Goal: Information Seeking & Learning: Learn about a topic

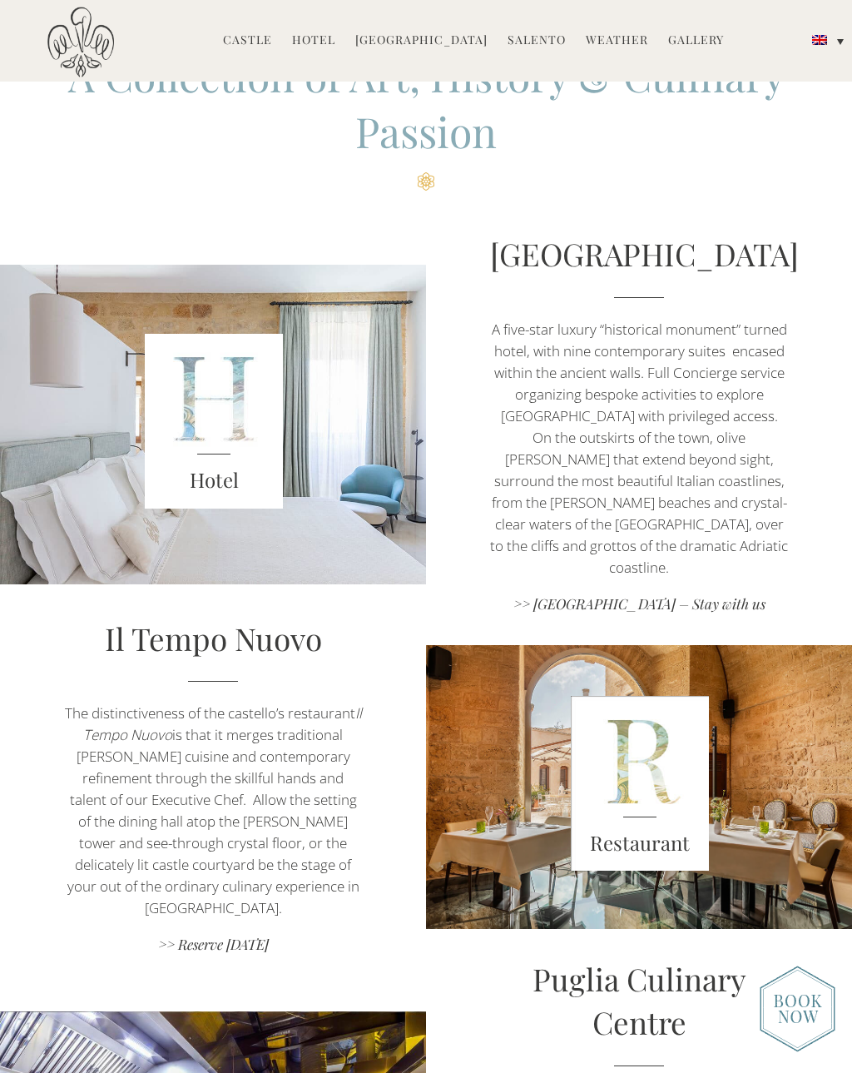
scroll to position [506, 0]
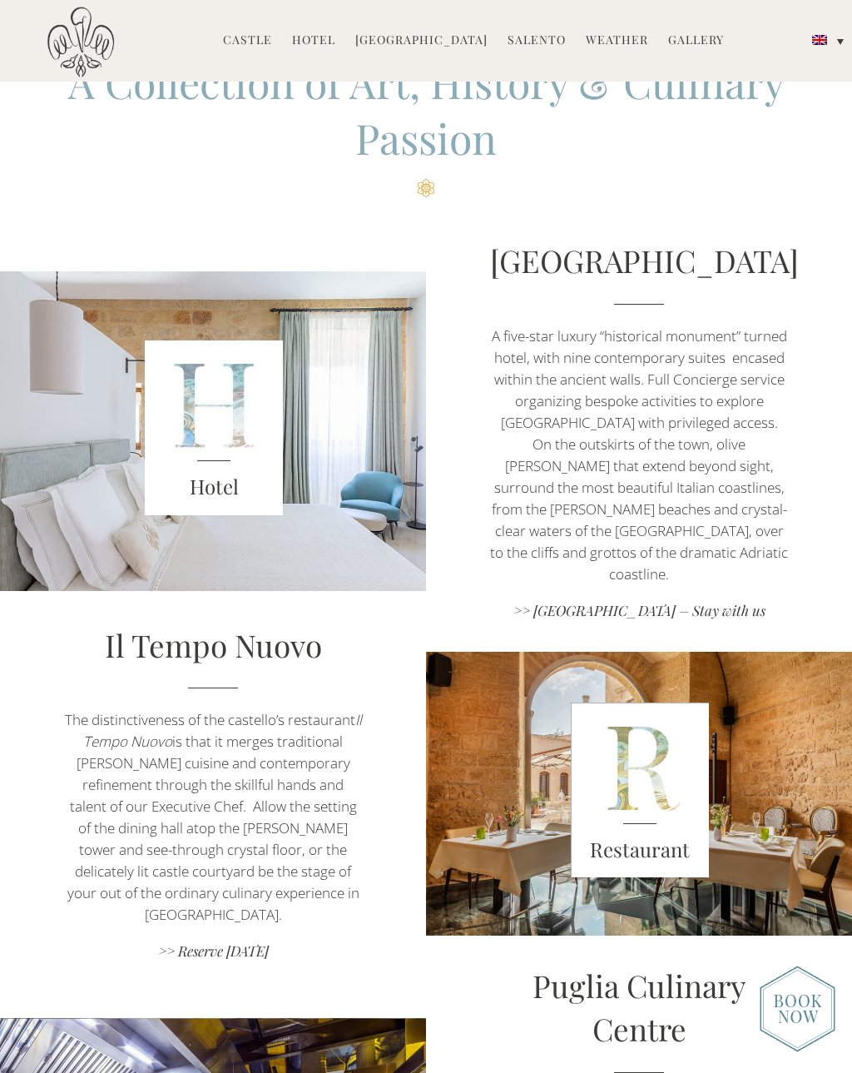
click at [661, 280] on link "Castello di Ugento Hotel" at bounding box center [644, 260] width 309 height 41
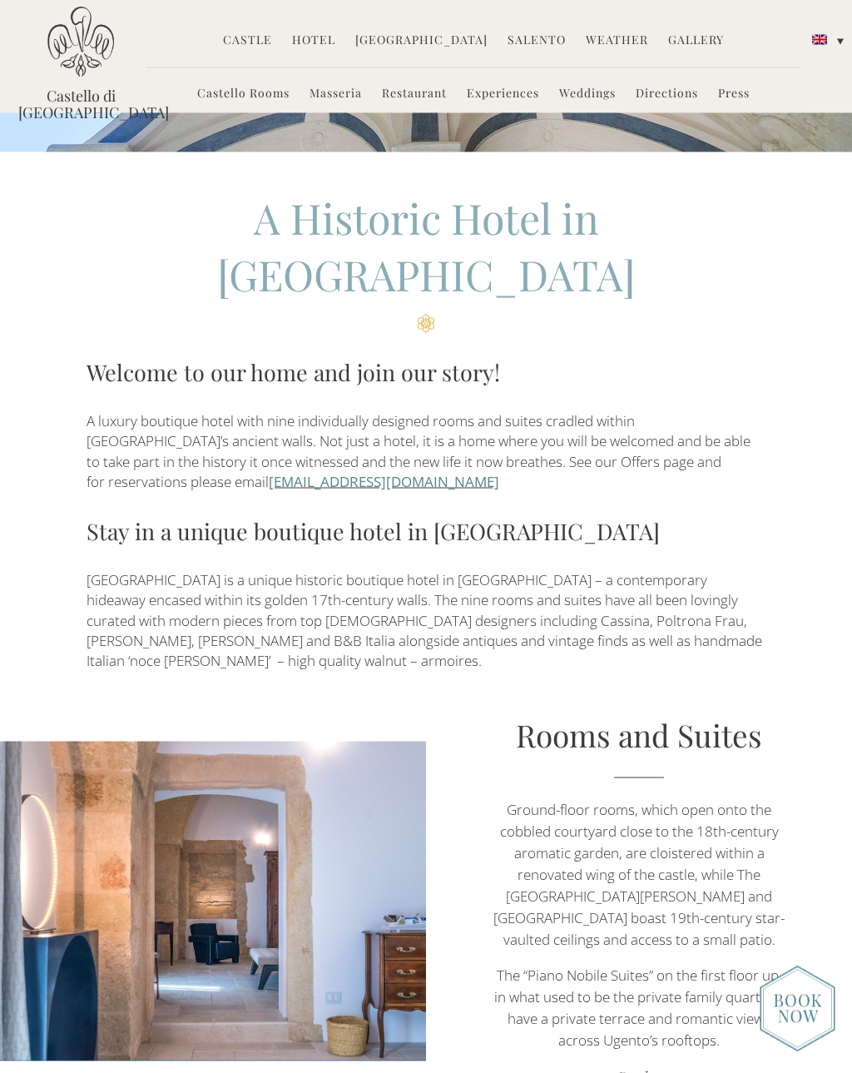
scroll to position [297, 0]
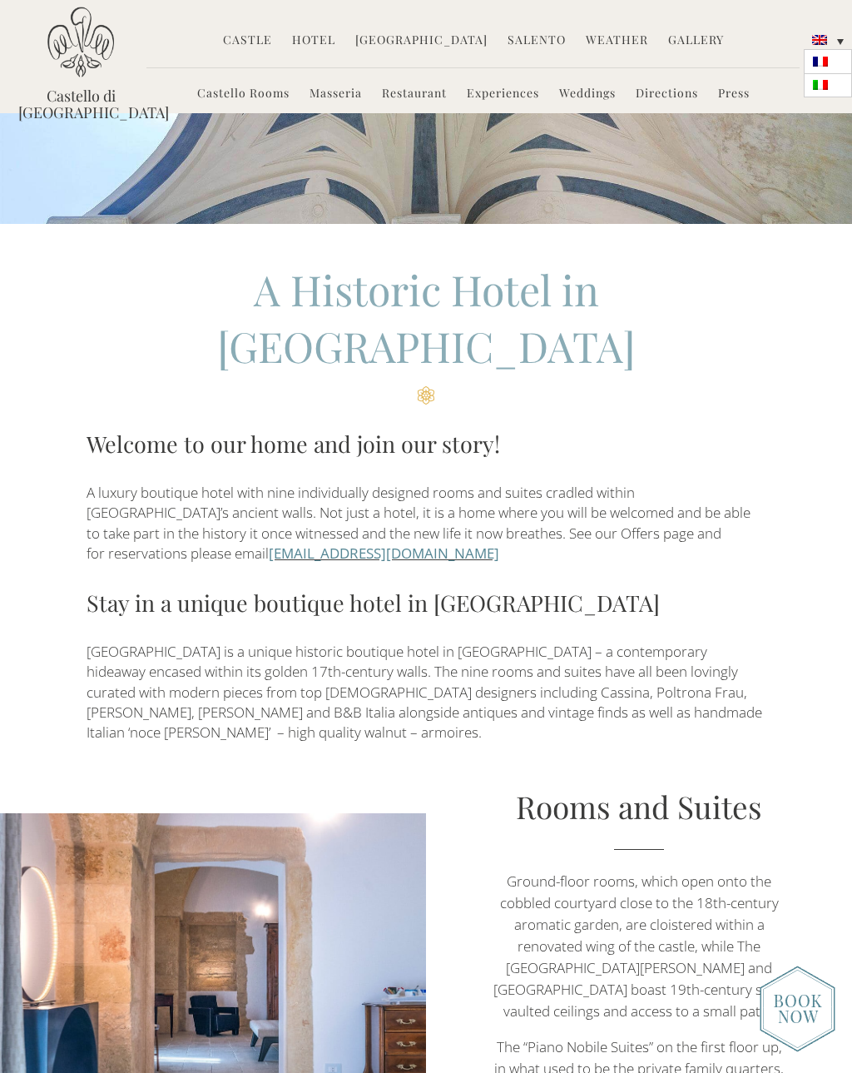
click at [832, 84] on link at bounding box center [828, 85] width 48 height 23
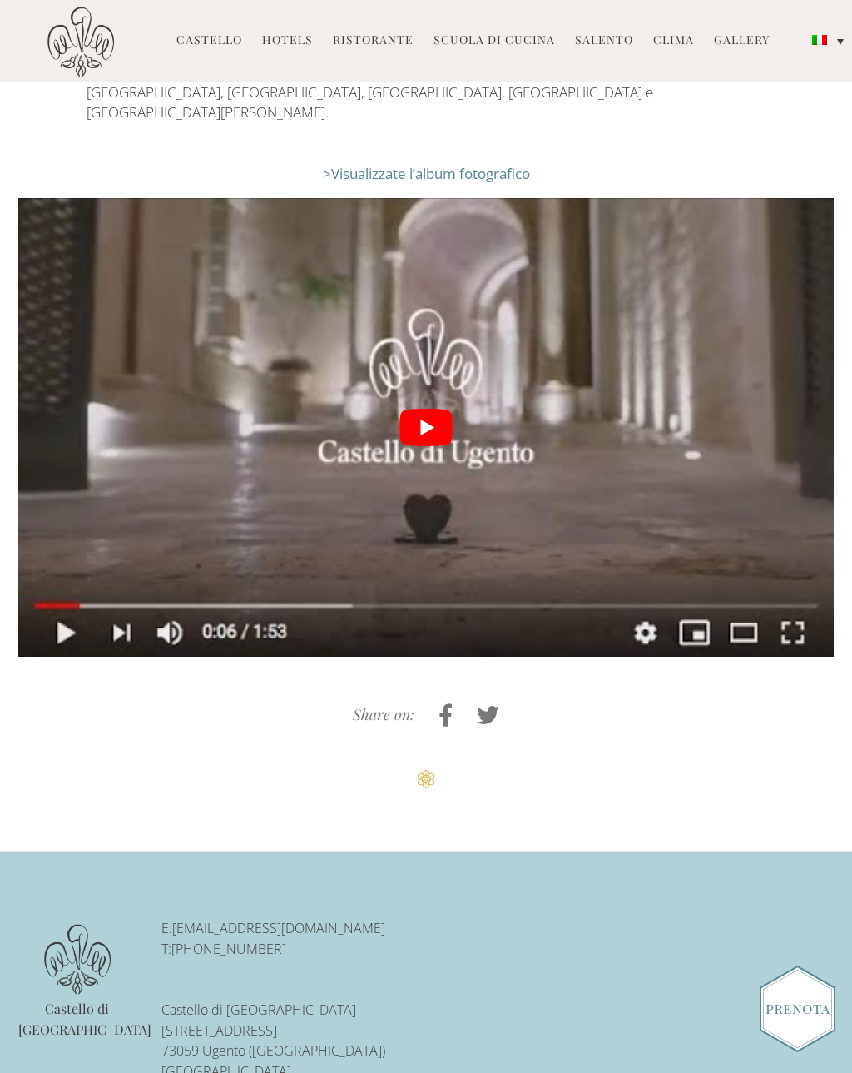
scroll to position [2860, 0]
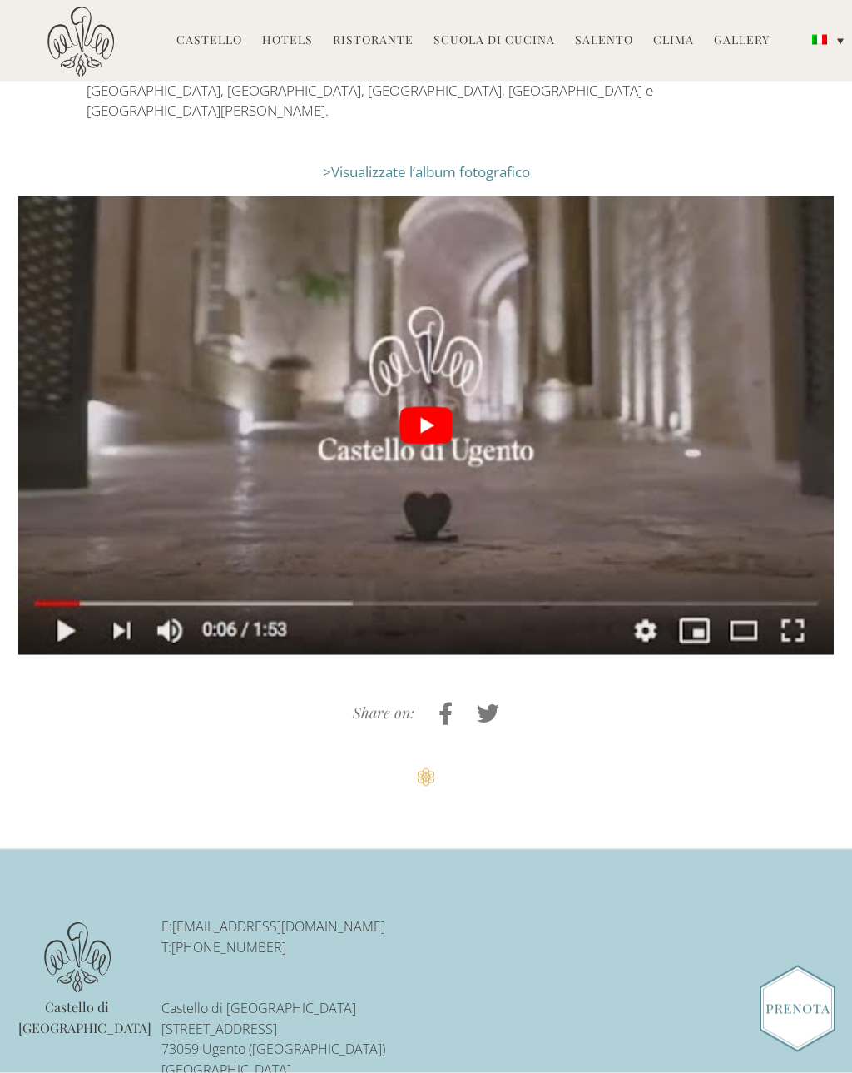
click at [440, 387] on button "play Youtube video" at bounding box center [425, 425] width 815 height 458
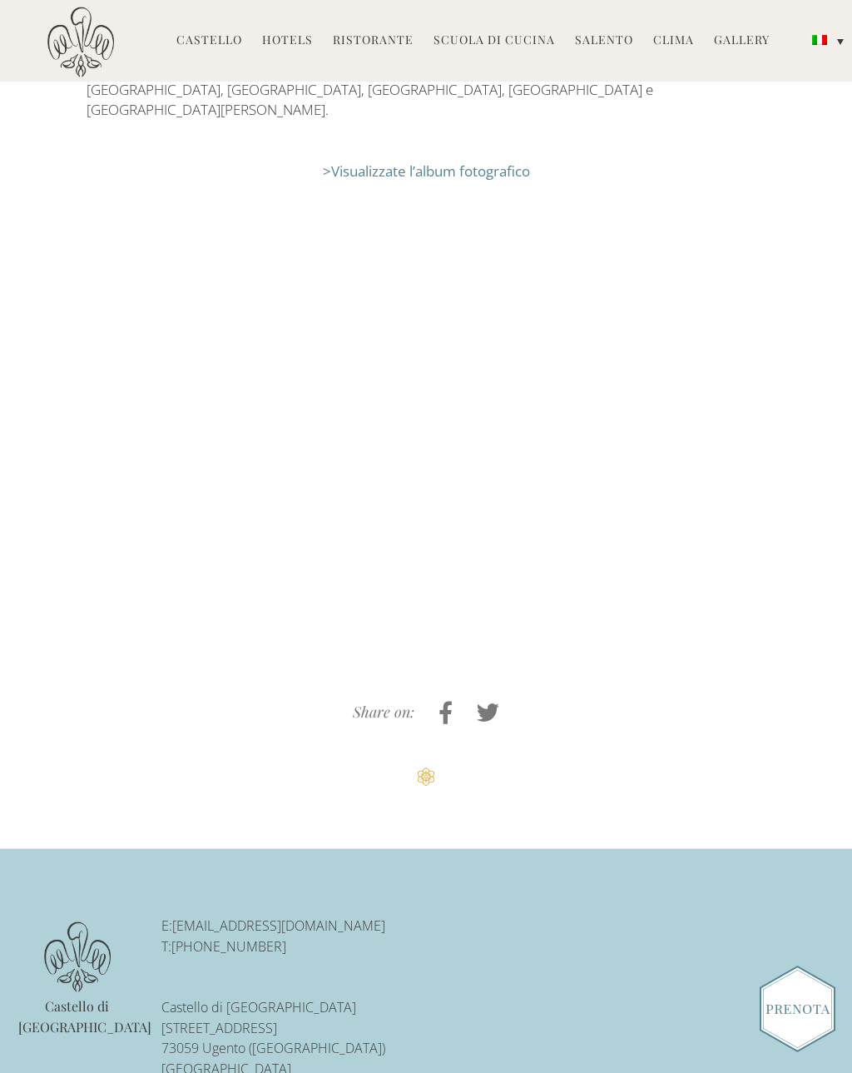
click at [295, 35] on link "Hotels" at bounding box center [287, 41] width 51 height 19
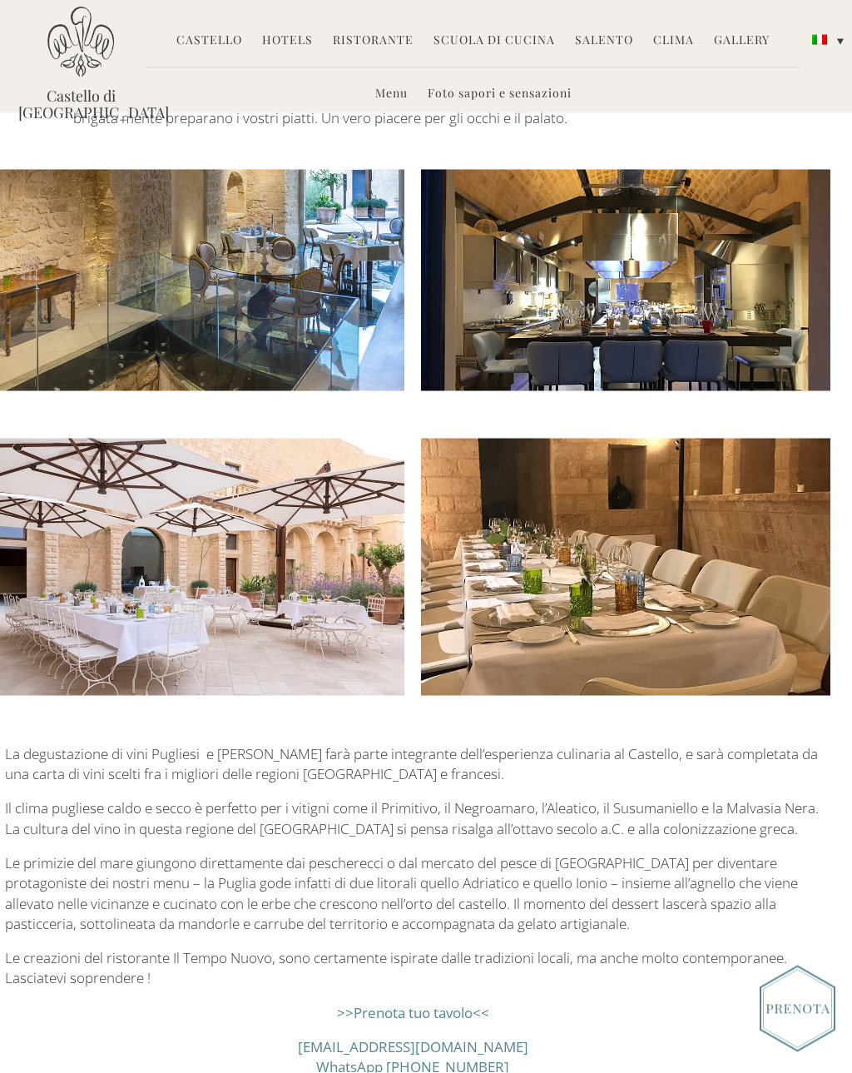
scroll to position [814, 13]
click at [395, 92] on link "Menu" at bounding box center [391, 94] width 32 height 19
click at [399, 86] on link "Menu" at bounding box center [391, 94] width 32 height 19
click at [404, 87] on link "Menu" at bounding box center [391, 94] width 32 height 19
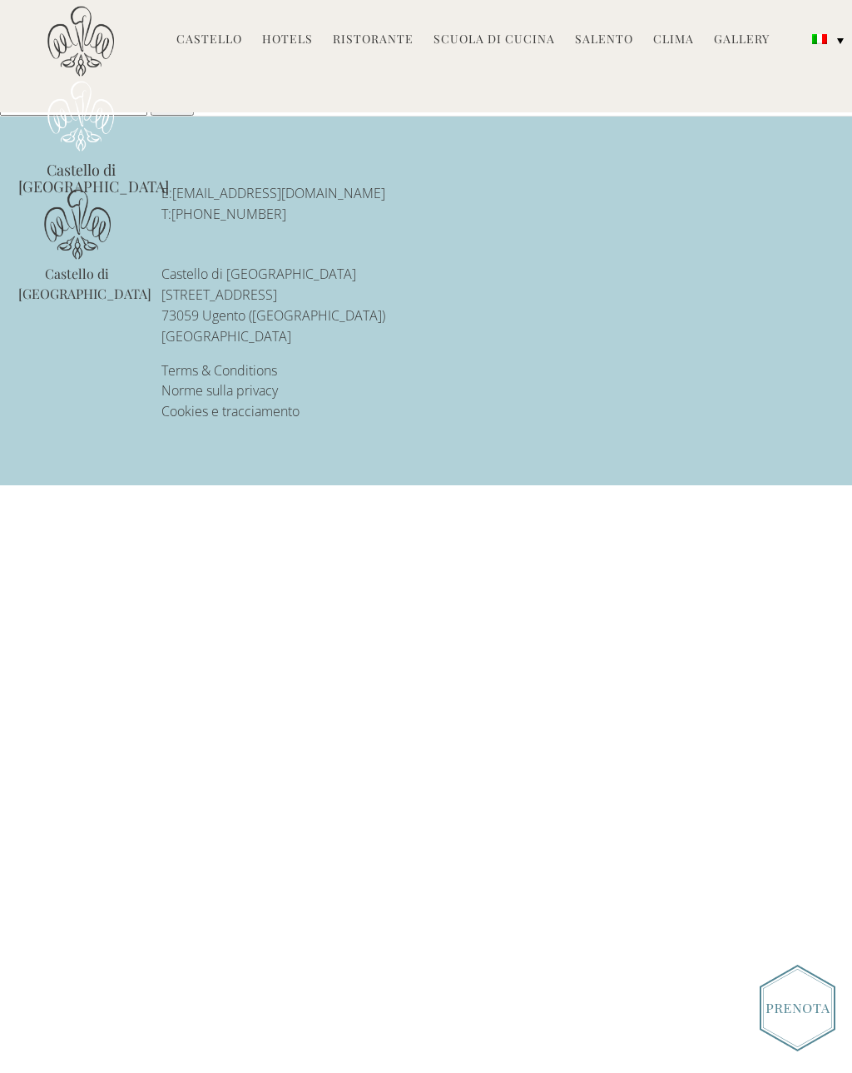
click at [63, 486] on html "Castello di [GEOGRAPHIC_DATA] MENU Castello Storia Affreschi Il museo Giardino …" at bounding box center [426, 243] width 852 height 486
